Goal: Task Accomplishment & Management: Understand process/instructions

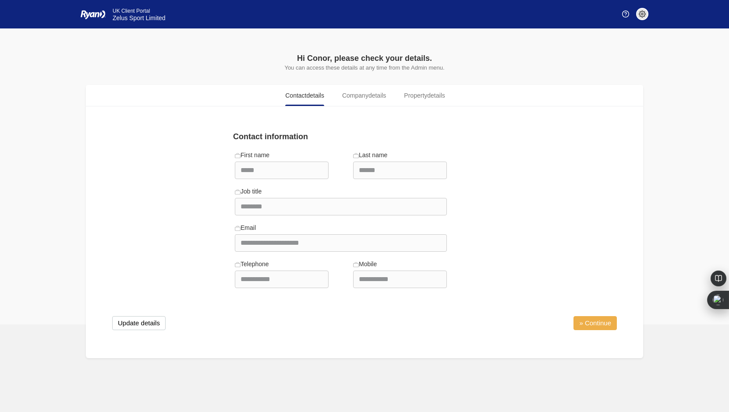
click at [580, 317] on link "» Continue" at bounding box center [594, 323] width 43 height 14
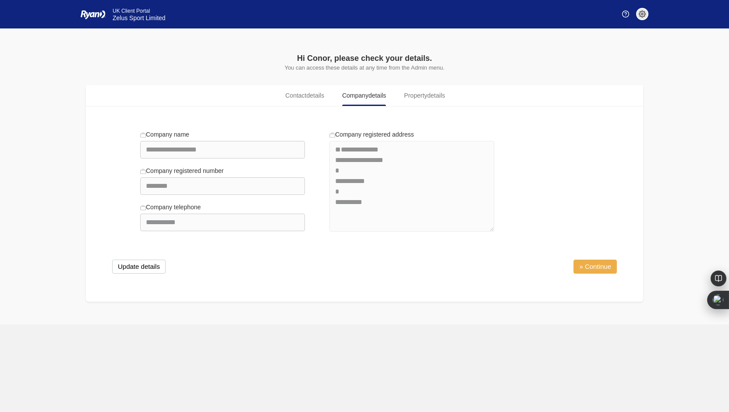
click at [596, 269] on link "» Continue" at bounding box center [594, 267] width 43 height 14
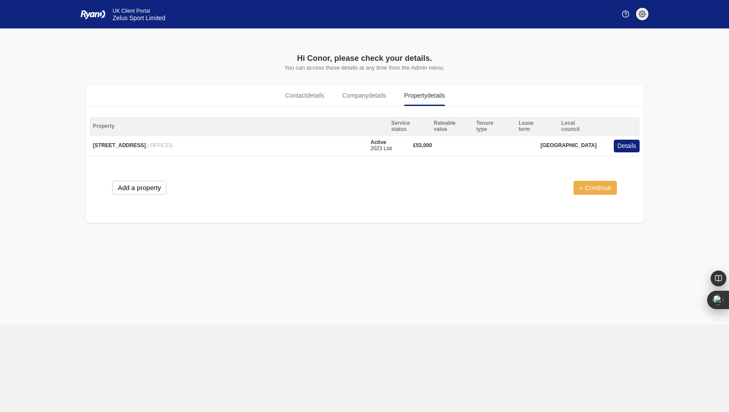
click at [586, 185] on link "» Continue" at bounding box center [594, 188] width 43 height 14
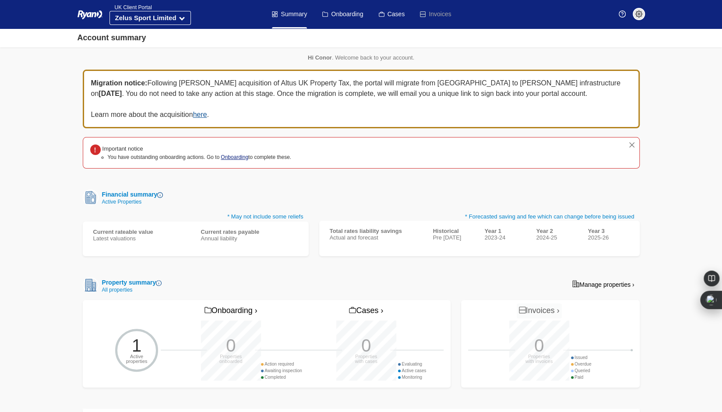
click at [235, 156] on link "Onboarding" at bounding box center [235, 157] width 28 height 6
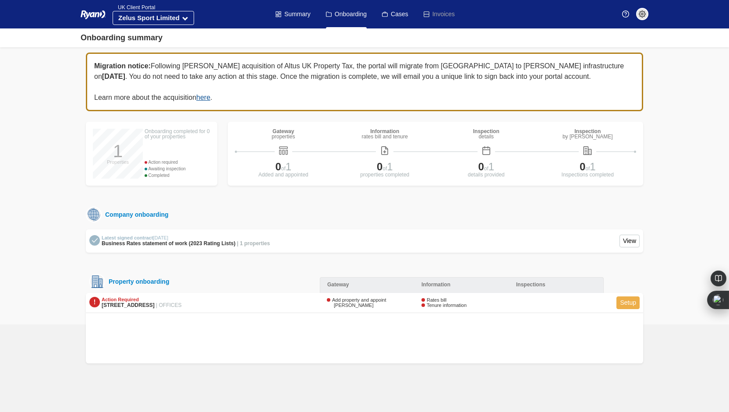
click at [637, 308] on link "Setup" at bounding box center [627, 302] width 23 height 13
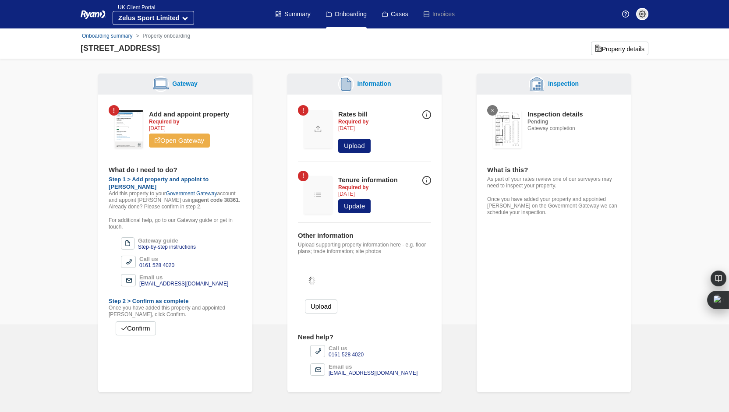
click at [174, 141] on link "Open Gateway" at bounding box center [179, 141] width 61 height 14
